Goal: Task Accomplishment & Management: Use online tool/utility

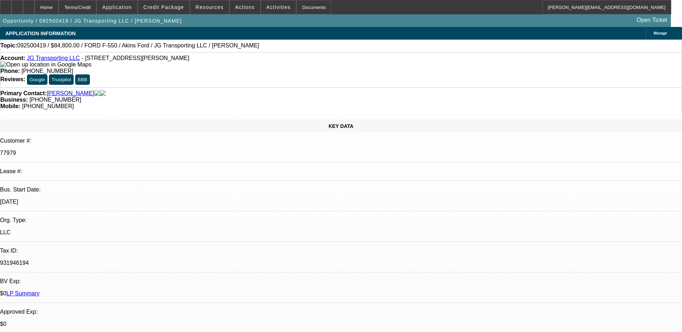
select select "0"
select select "2"
select select "0.1"
select select "4"
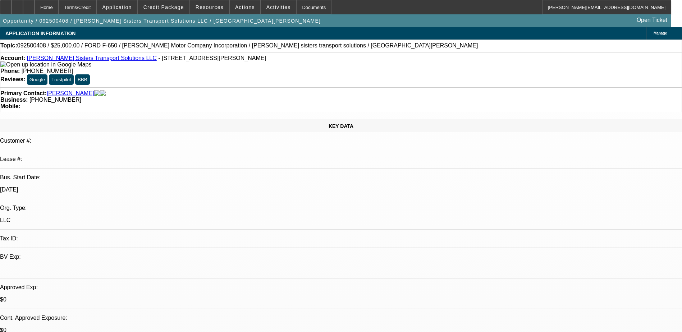
select select "0"
select select "2"
select select "0.1"
select select "4"
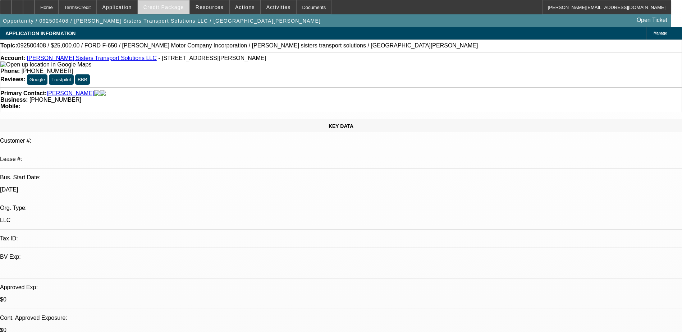
click at [166, 8] on span "Credit Package" at bounding box center [164, 7] width 41 height 6
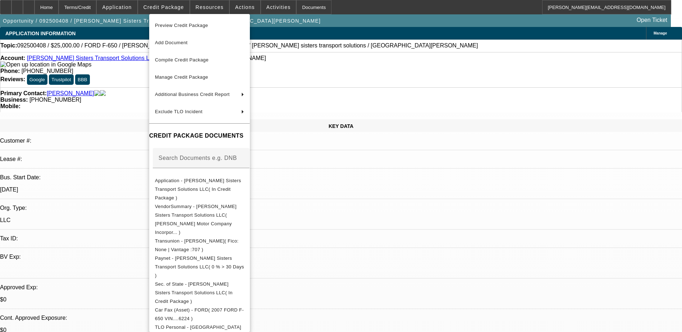
click at [174, 24] on span "Preview Credit Package" at bounding box center [181, 25] width 53 height 5
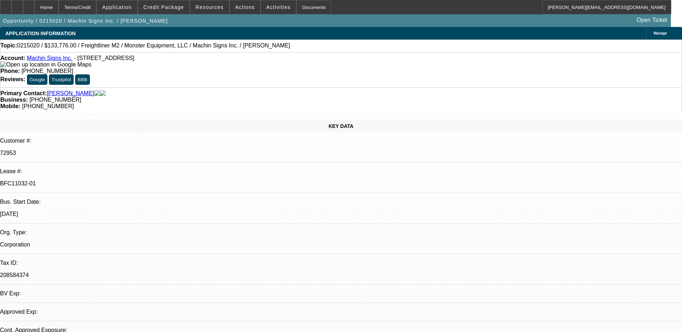
select select "0"
select select "0.1"
select select "0"
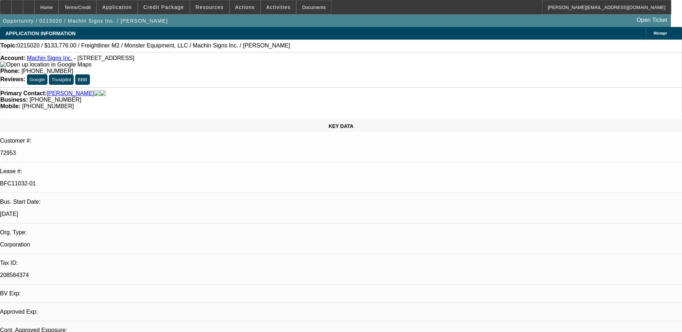
select select "0.1"
select select "0"
select select "0.1"
select select "0"
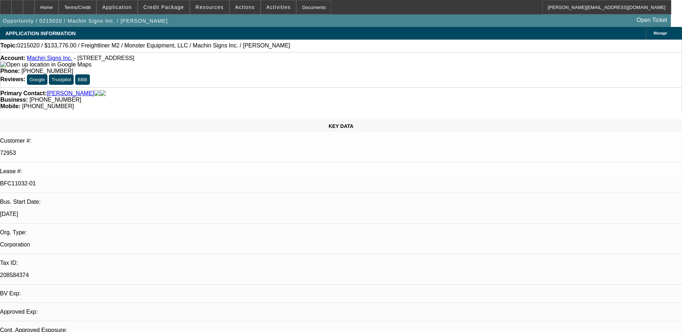
select select "0"
select select "0.1"
select select "1"
select select "4"
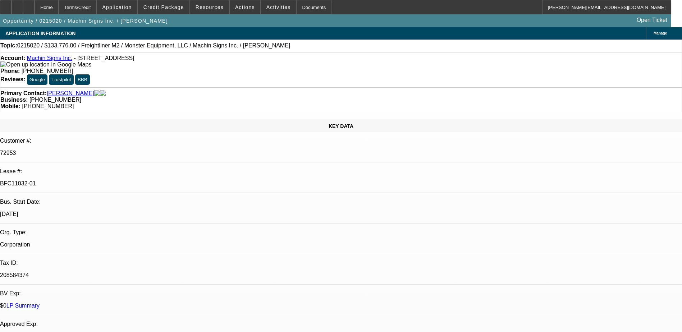
select select "1"
select select "4"
select select "1"
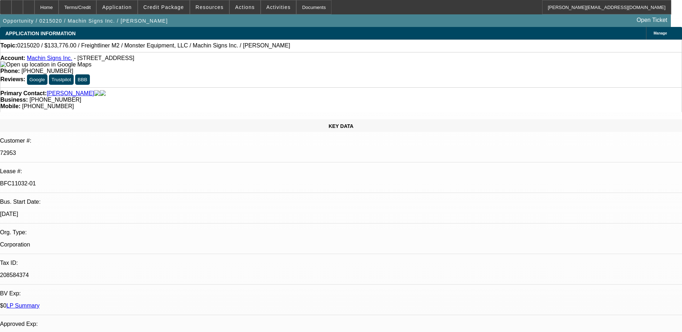
select select "4"
select select "1"
select select "4"
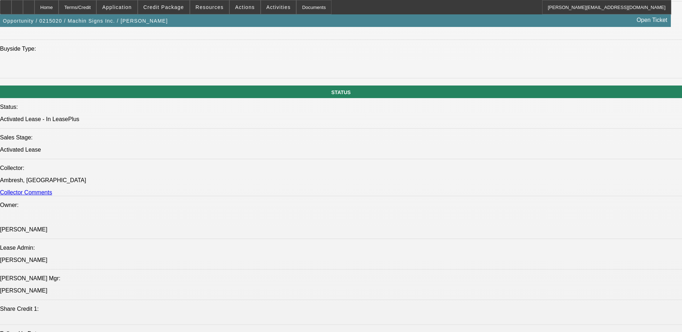
scroll to position [755, 0]
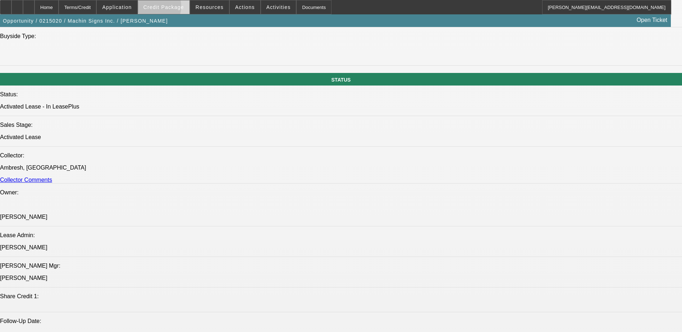
click at [161, 8] on span "Credit Package" at bounding box center [164, 7] width 41 height 6
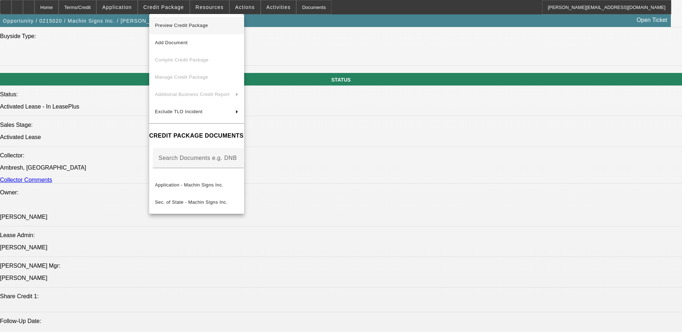
click at [172, 23] on span "Preview Credit Package" at bounding box center [181, 25] width 53 height 5
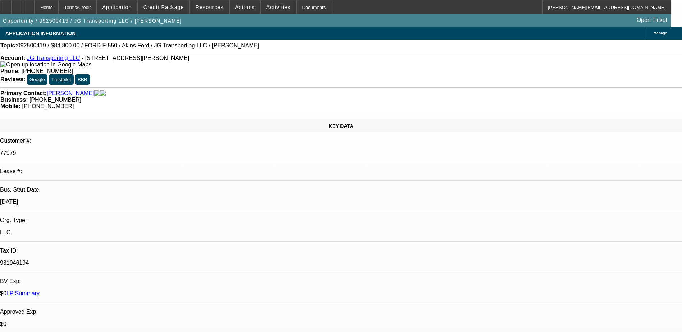
select select "0"
select select "2"
select select "0.1"
select select "4"
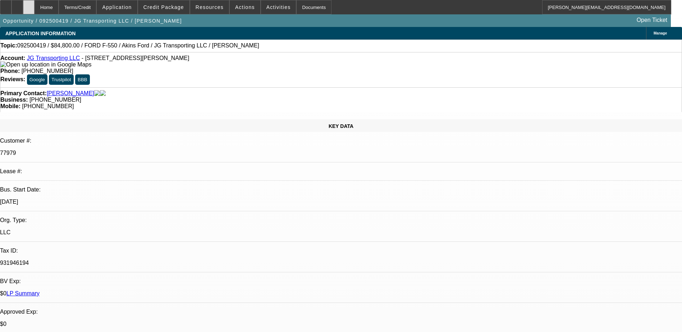
click at [35, 9] on div at bounding box center [29, 7] width 12 height 14
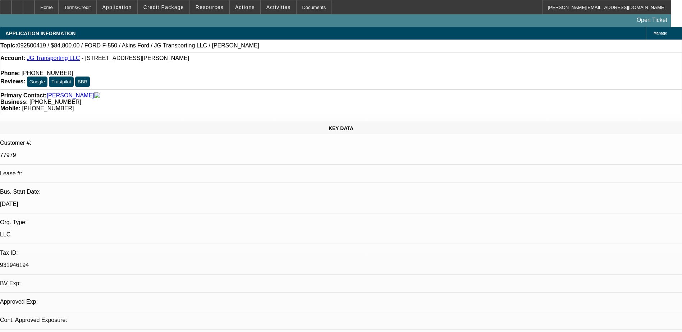
select select "0"
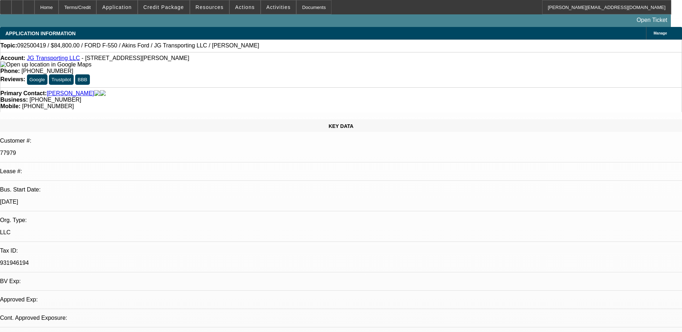
select select "2"
select select "0.1"
select select "1"
select select "2"
select select "4"
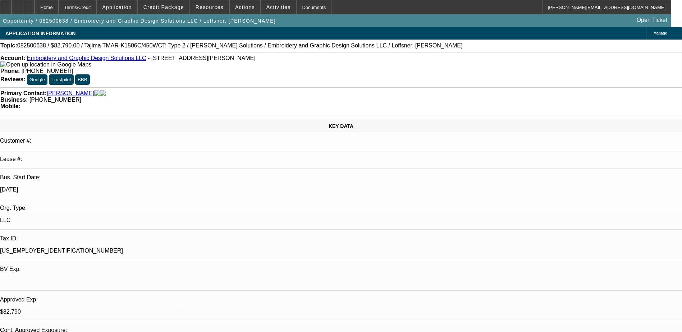
select select "0"
select select "2"
select select "0"
select select "2"
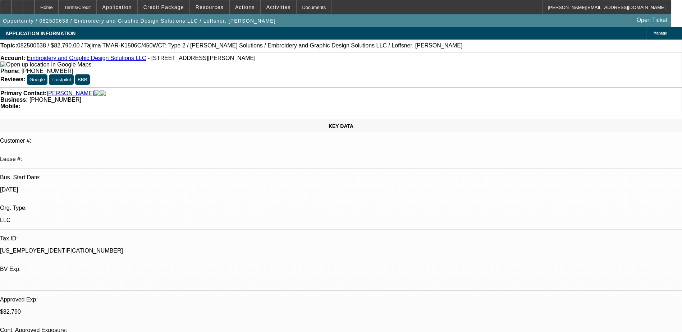
select select "0"
select select "2"
select select "0"
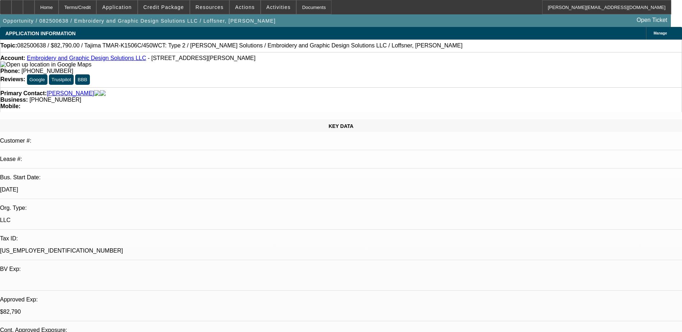
select select "2"
select select "0"
select select "1"
select select "2"
select select "6"
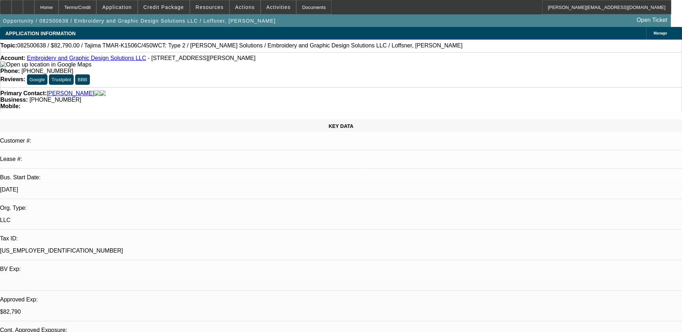
select select "1"
select select "2"
select select "6"
select select "1"
select select "2"
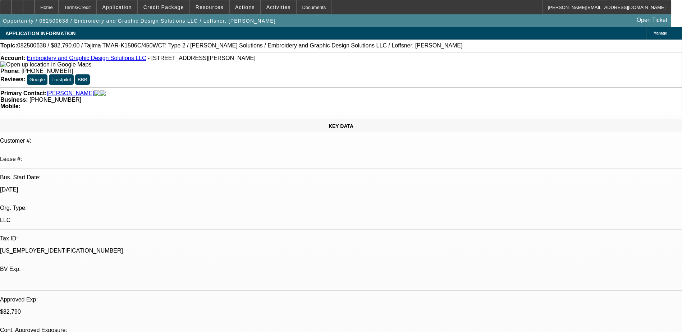
select select "6"
select select "1"
select select "2"
select select "6"
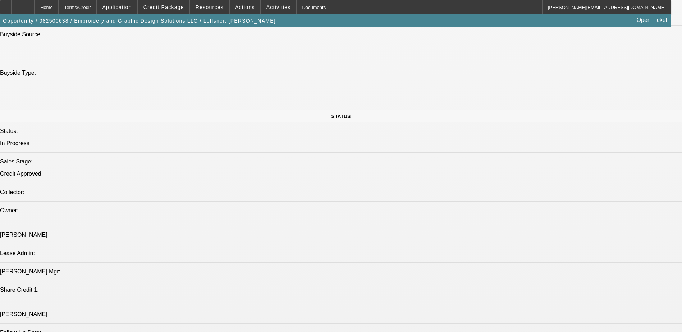
scroll to position [504, 0]
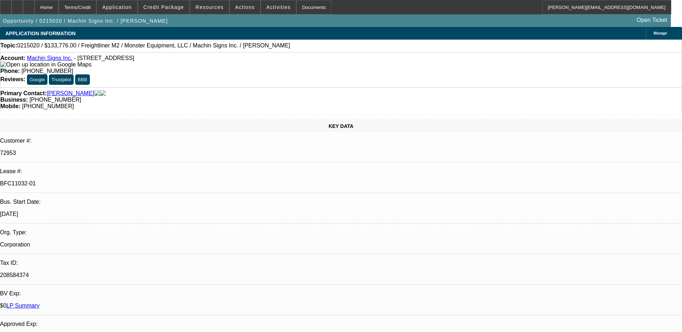
select select "0"
select select "0.1"
select select "4"
select select "0"
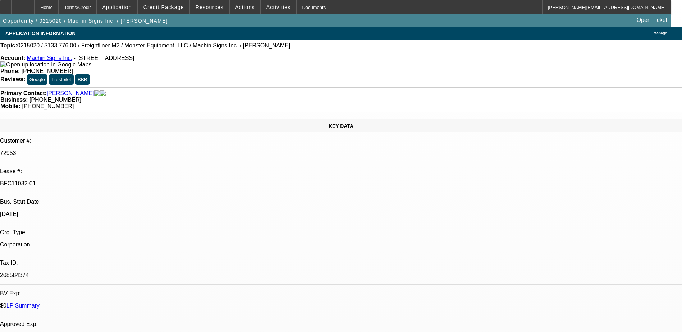
select select "0"
select select "0.1"
select select "4"
select select "0"
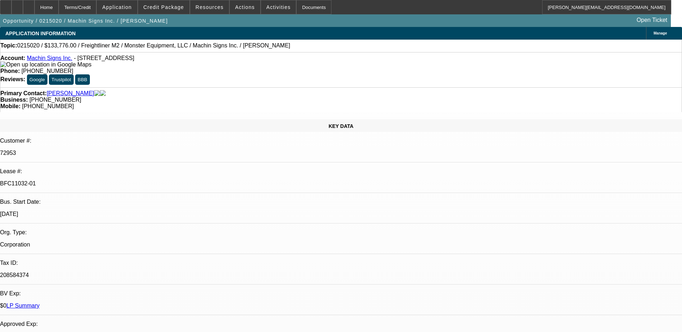
select select "0.1"
select select "4"
select select "0"
select select "0.1"
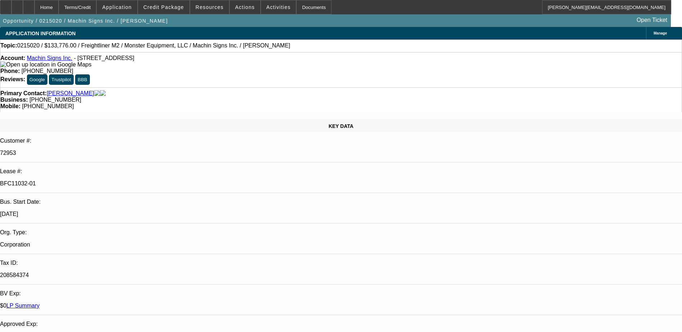
select select "4"
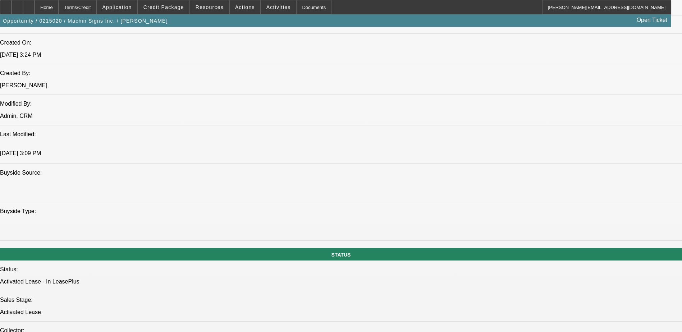
scroll to position [576, 0]
